Goal: Find specific page/section: Find specific page/section

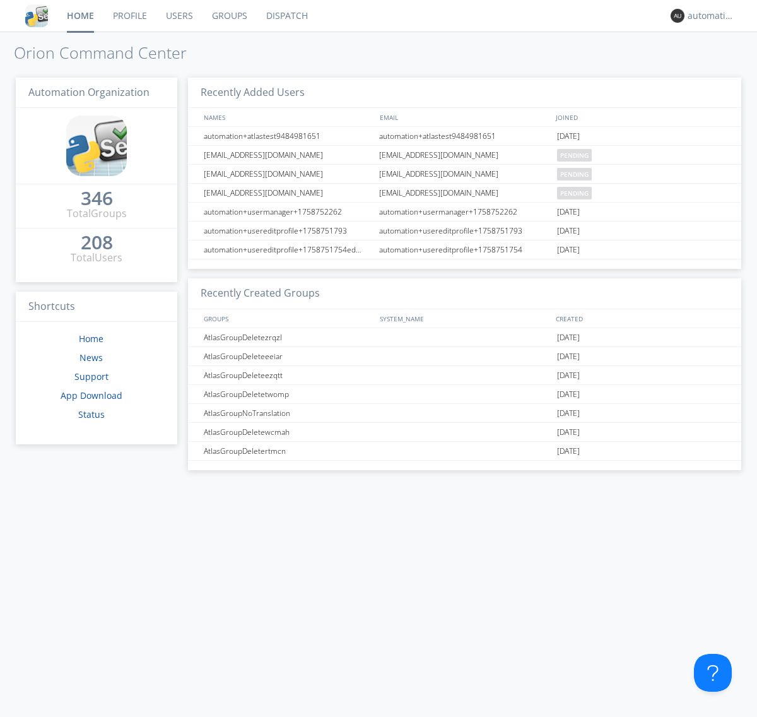
click at [286, 16] on link "Dispatch" at bounding box center [287, 16] width 61 height 32
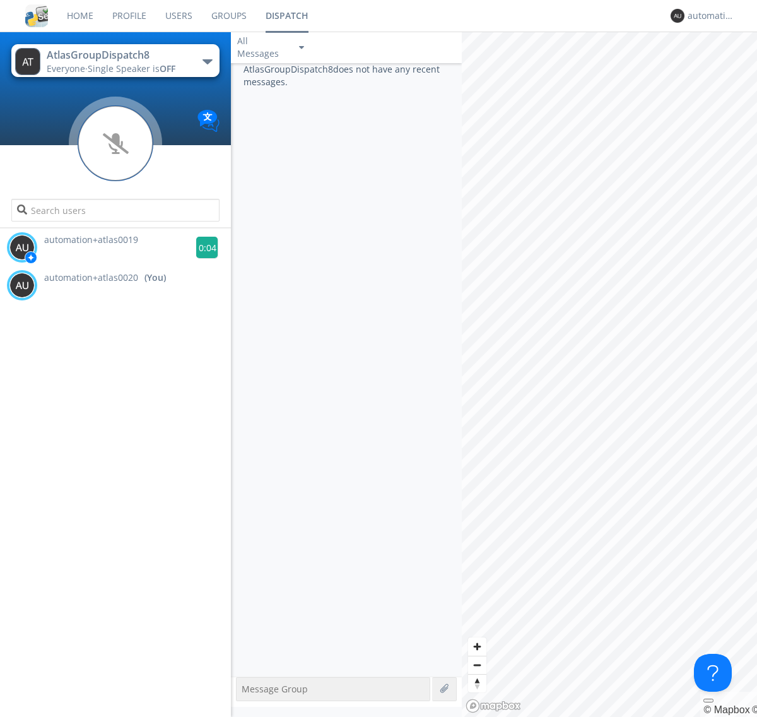
click at [202, 247] on g at bounding box center [207, 248] width 22 height 22
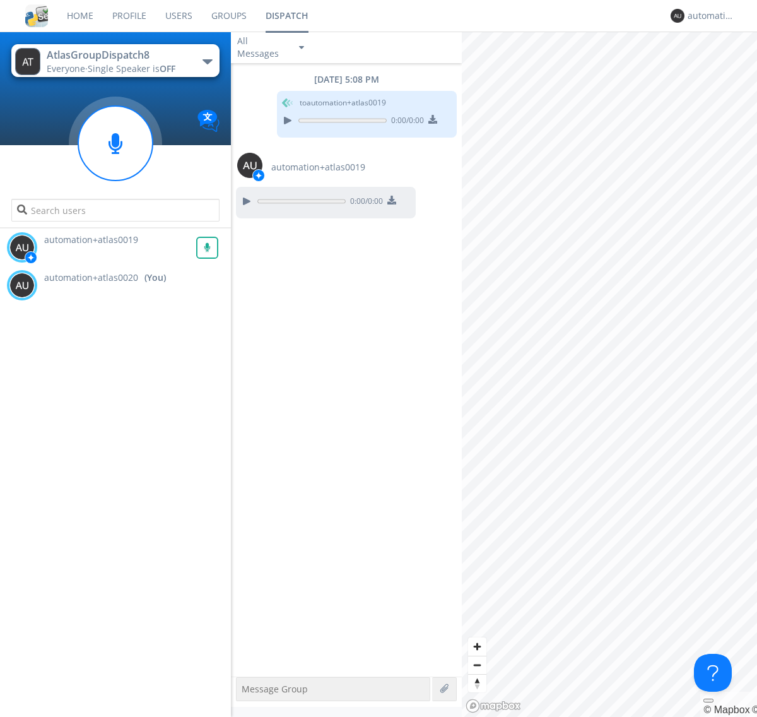
click at [272, 47] on div "All Messages" at bounding box center [262, 47] width 63 height 28
click at [272, 95] on div "Direct Only" at bounding box center [272, 94] width 82 height 21
click at [272, 47] on div "All Messages" at bounding box center [262, 47] width 63 height 28
click at [272, 116] on div "Group Only" at bounding box center [272, 115] width 82 height 21
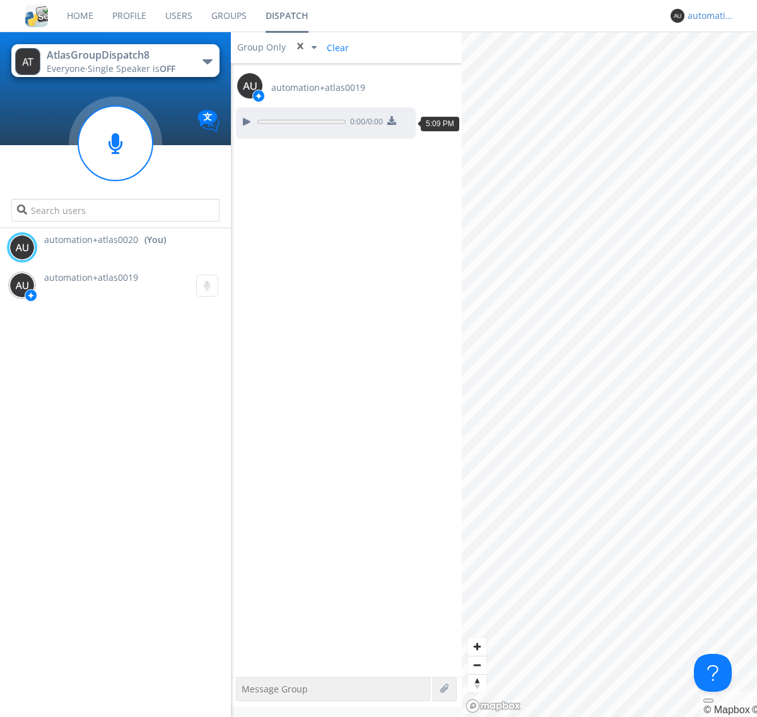
click at [708, 16] on div "automation+atlas0020" at bounding box center [711, 15] width 47 height 13
